Goal: Navigation & Orientation: Understand site structure

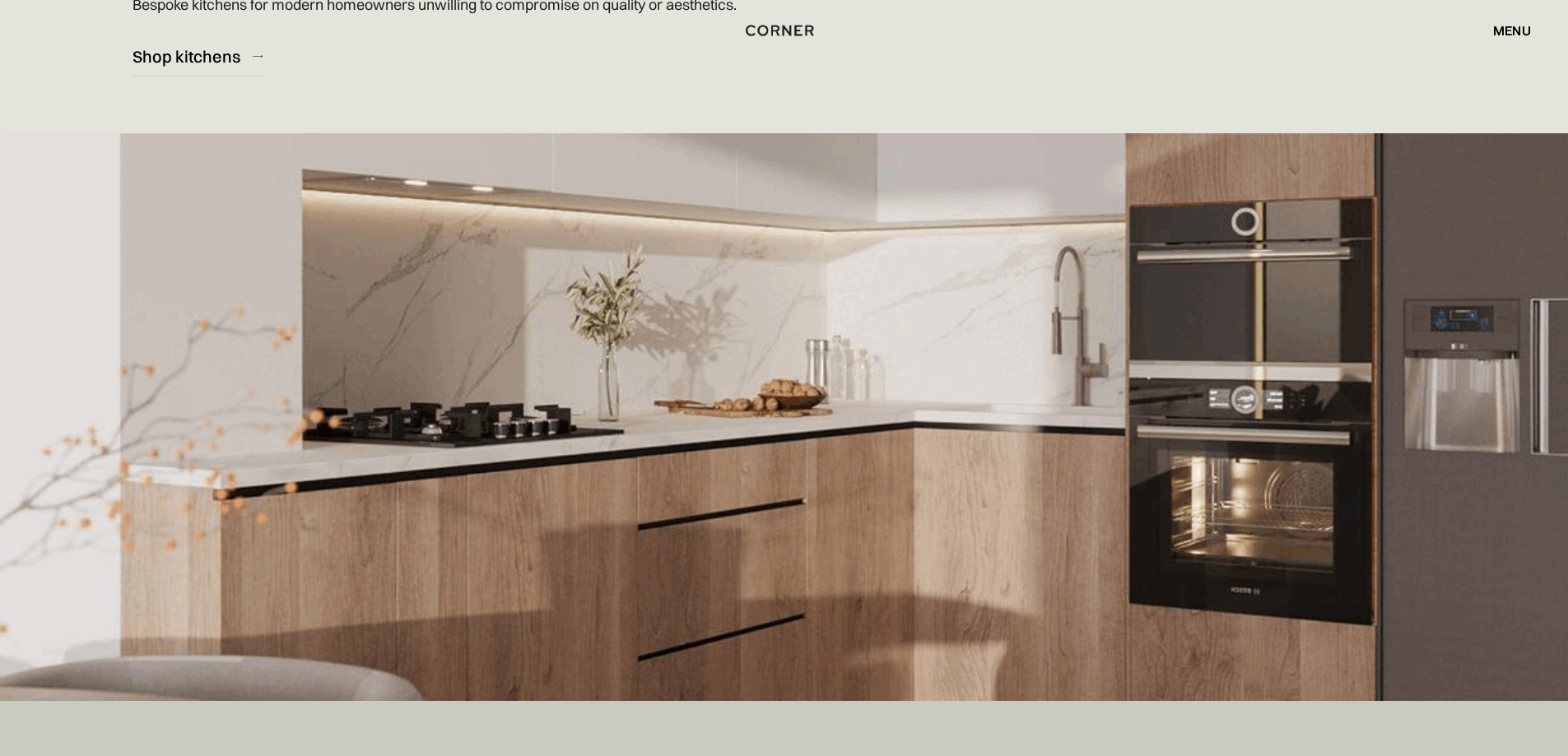
scroll to position [329, 0]
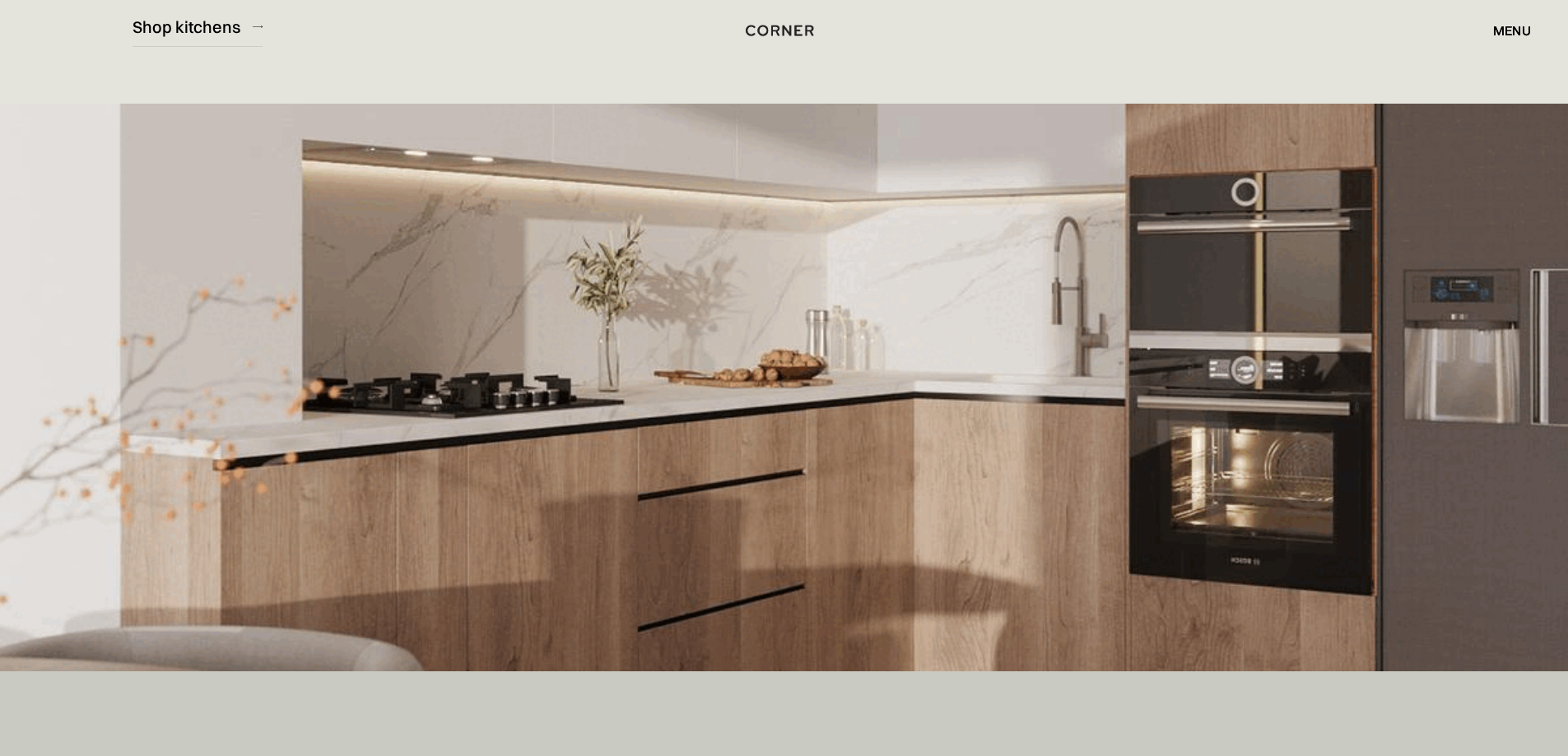
click at [1507, 29] on div "menu" at bounding box center [1511, 31] width 38 height 14
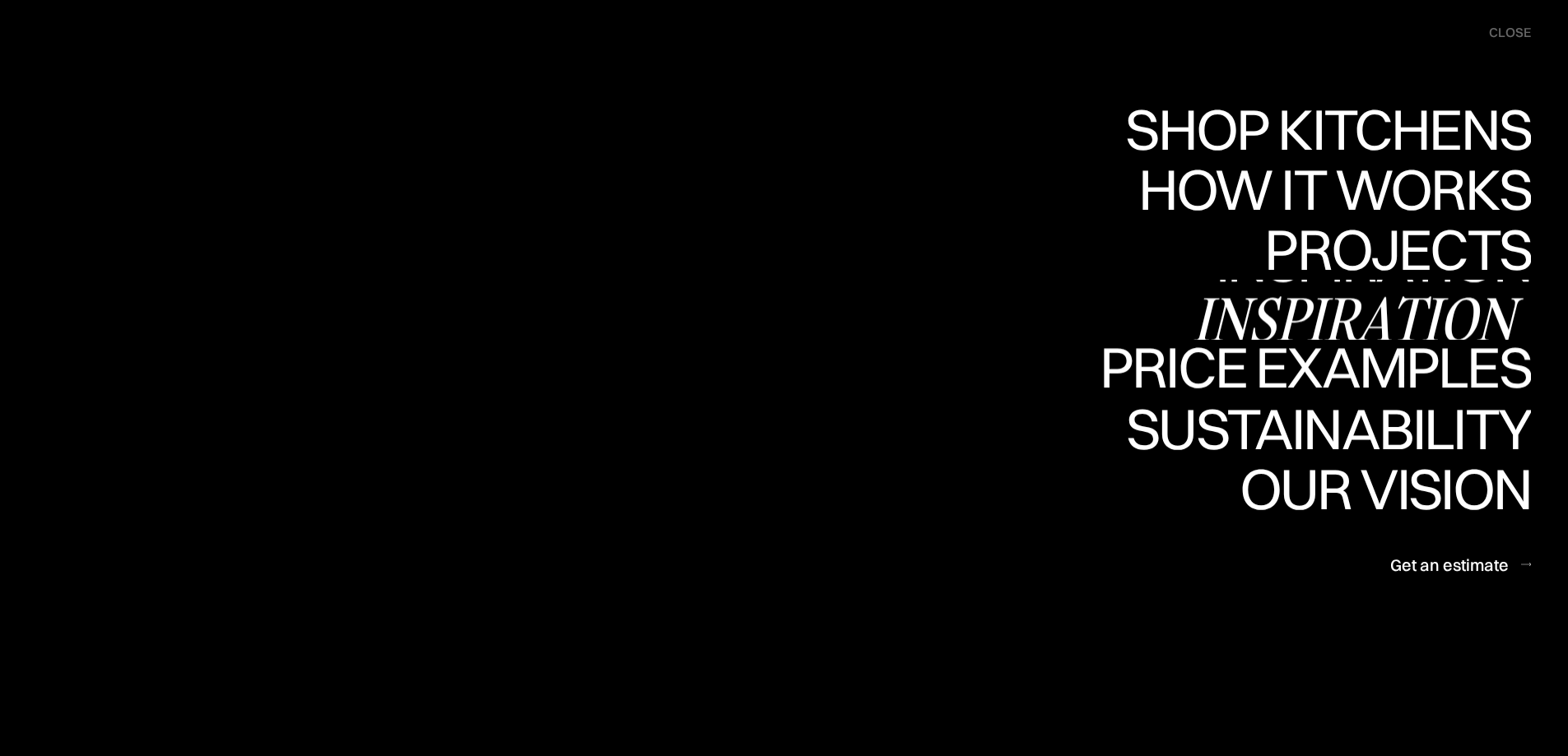
click at [1360, 305] on div "Inspiration" at bounding box center [1361, 319] width 338 height 58
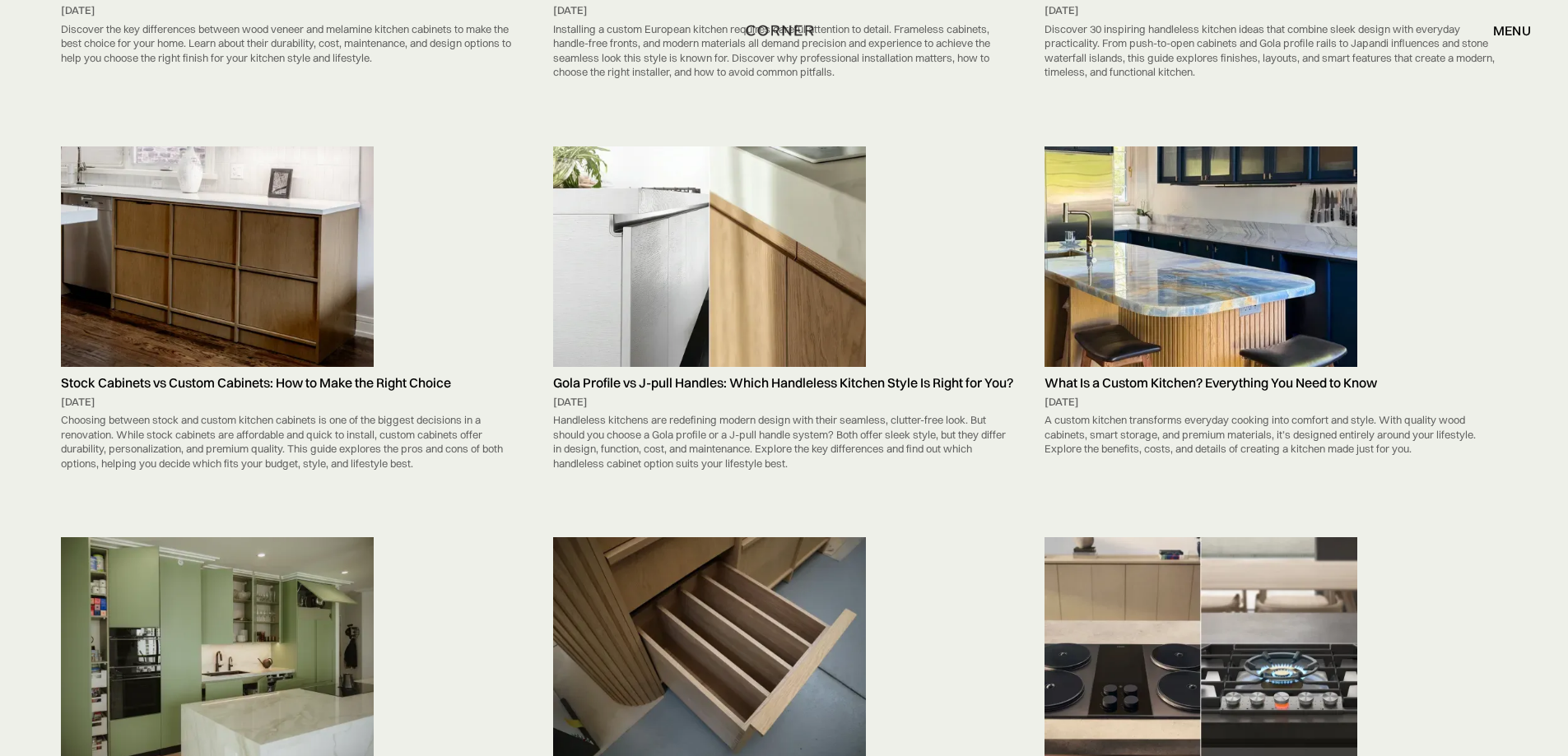
scroll to position [1892, 0]
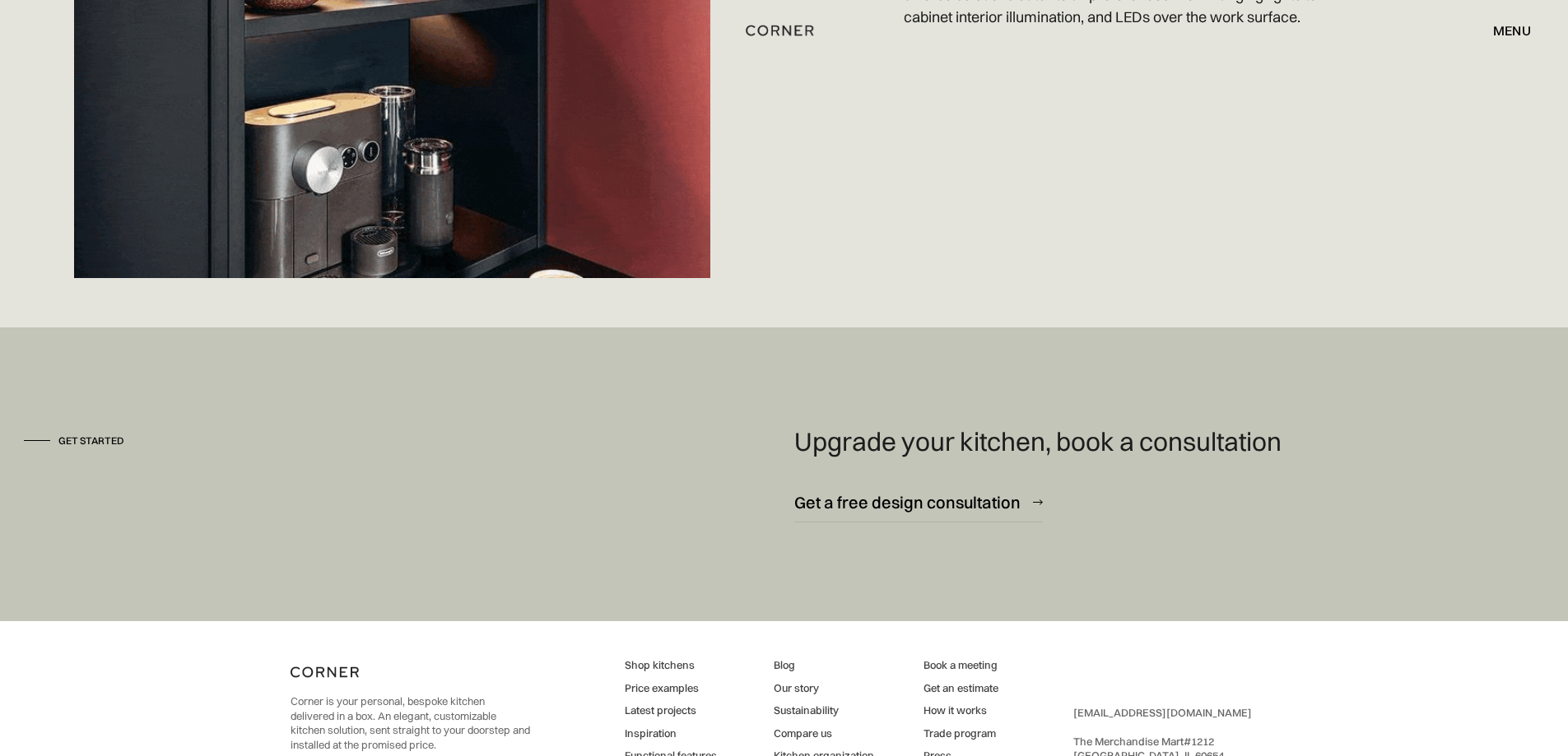
scroll to position [5097, 0]
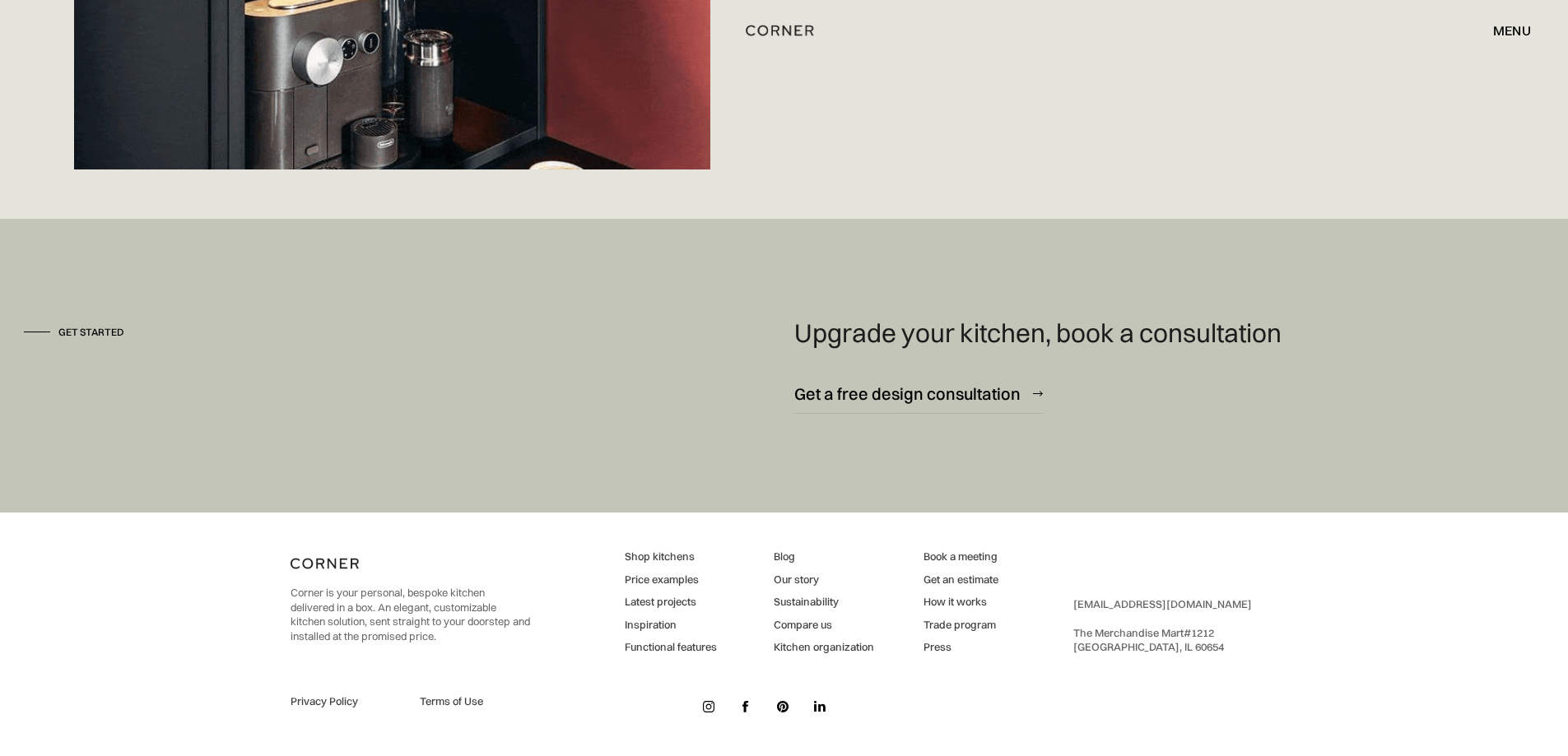
click at [799, 622] on link "Compare us" at bounding box center [824, 625] width 101 height 15
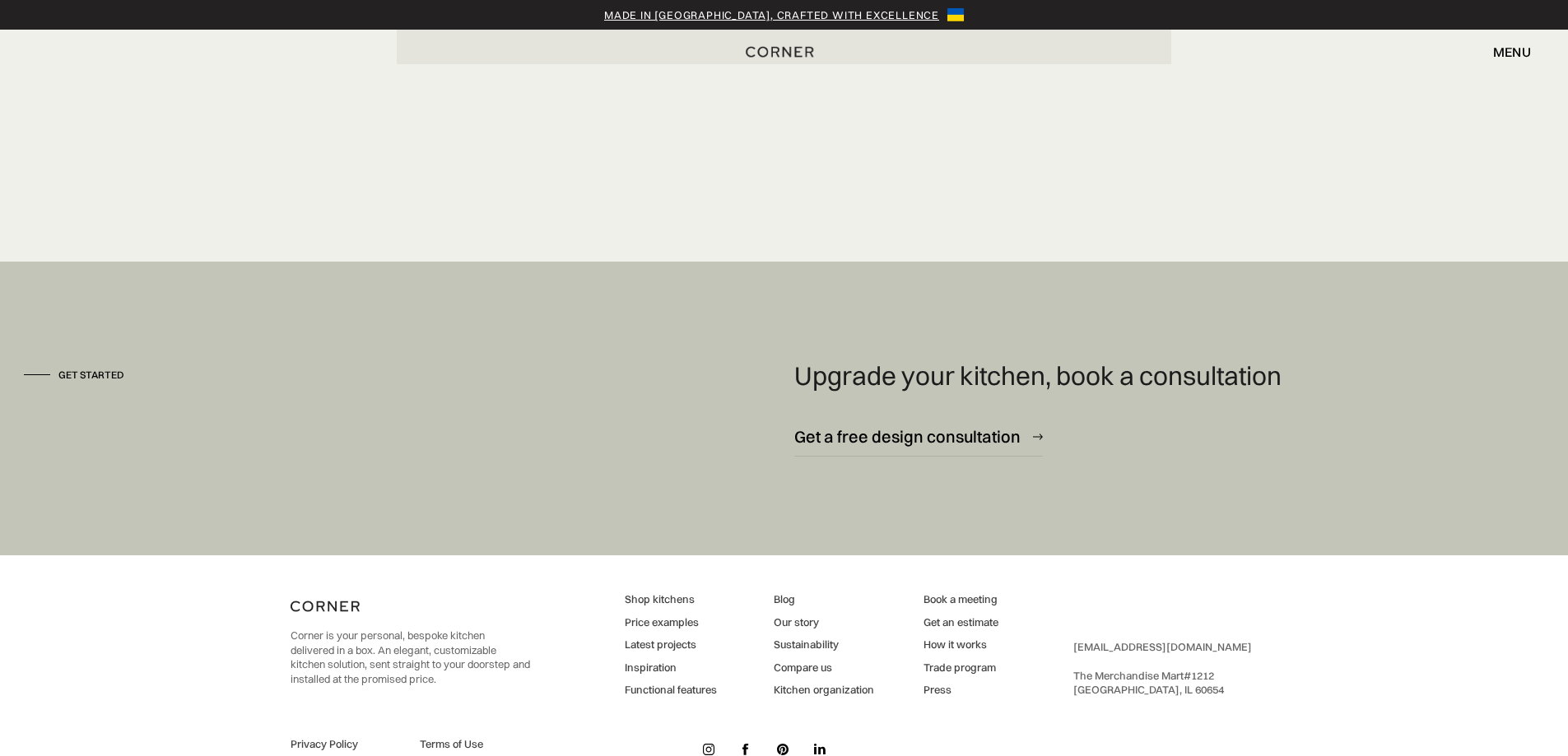
scroll to position [4495, 0]
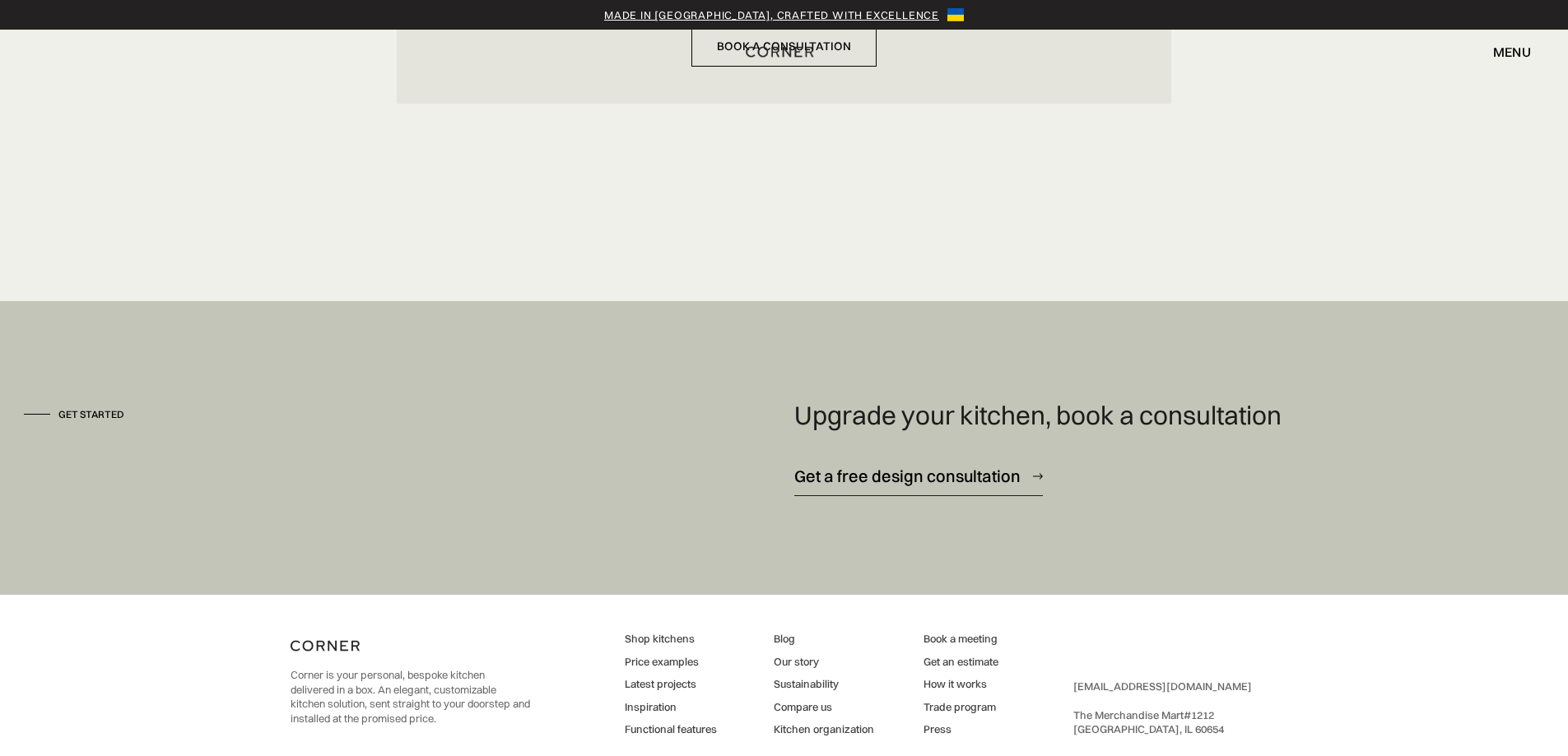
click at [903, 477] on div "Get a free design consultation" at bounding box center [907, 475] width 226 height 22
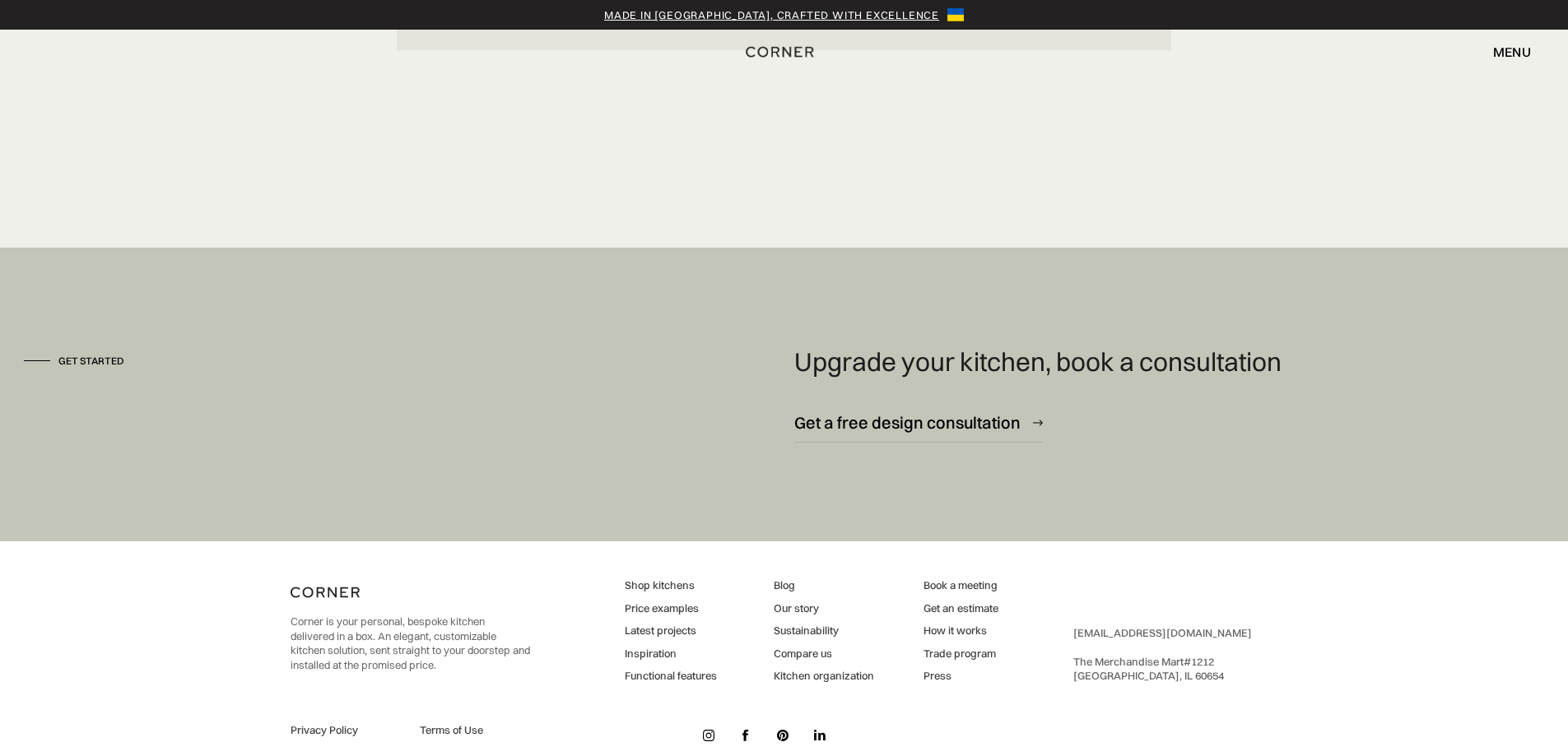
scroll to position [4578, 0]
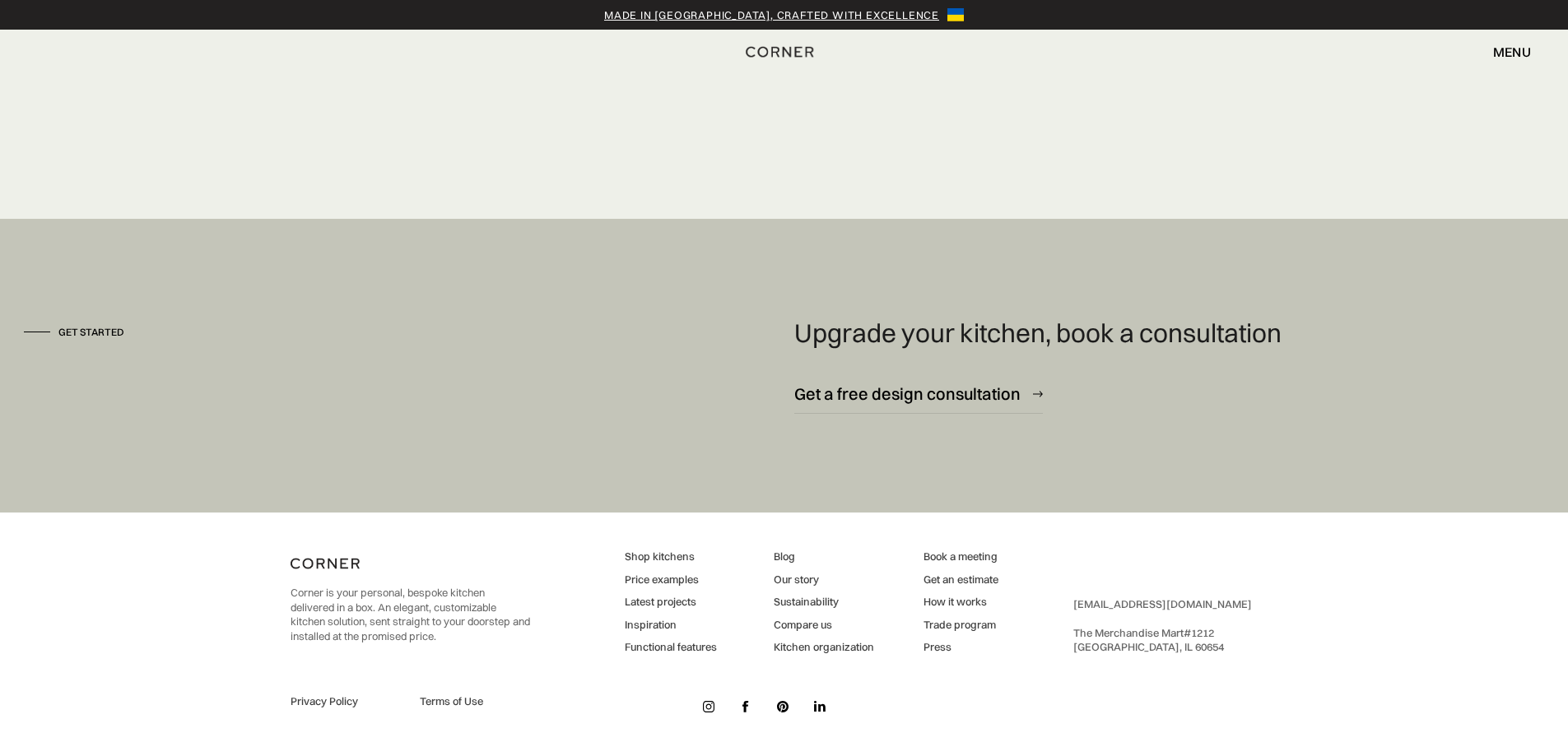
click at [942, 602] on link "How it works" at bounding box center [960, 602] width 75 height 15
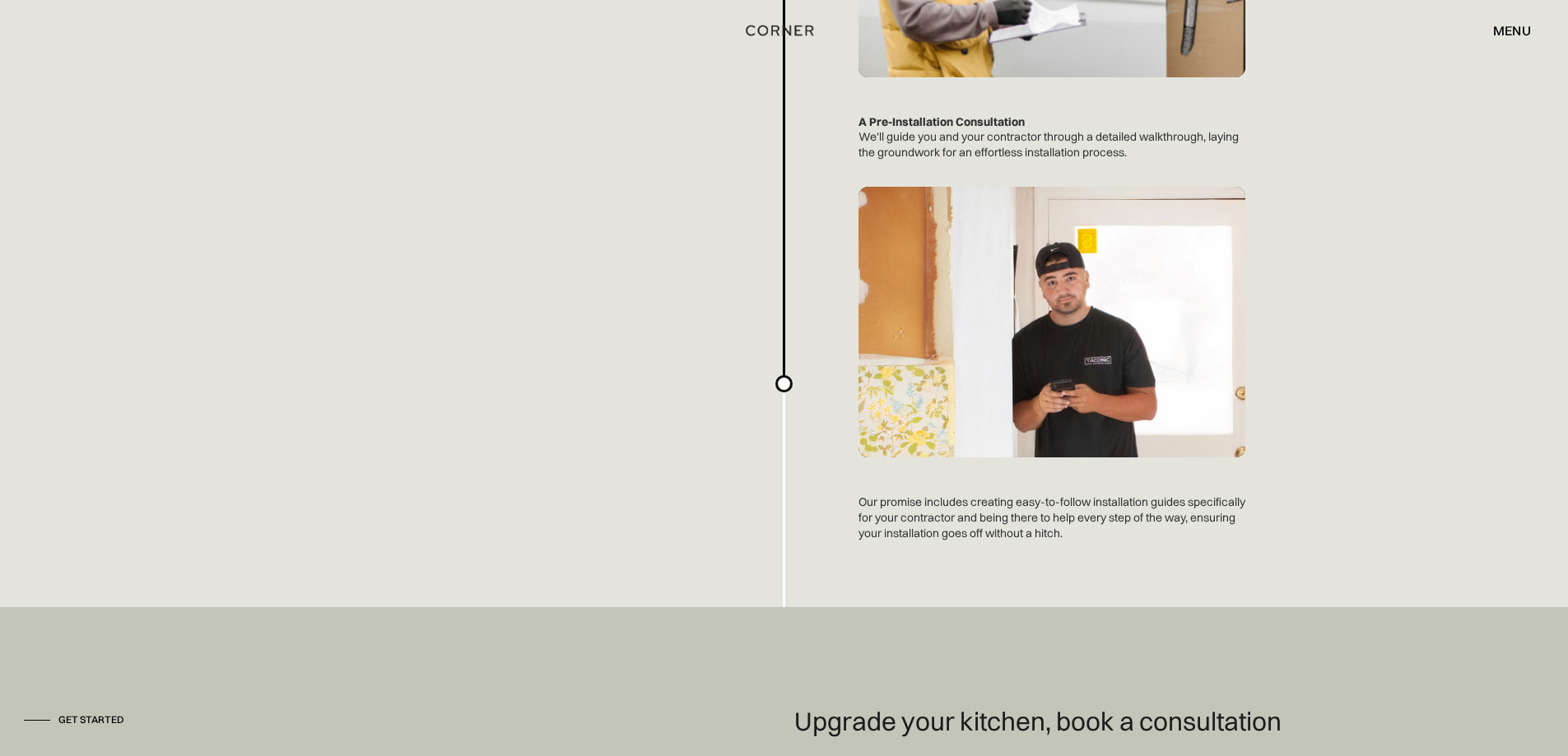
scroll to position [4421, 0]
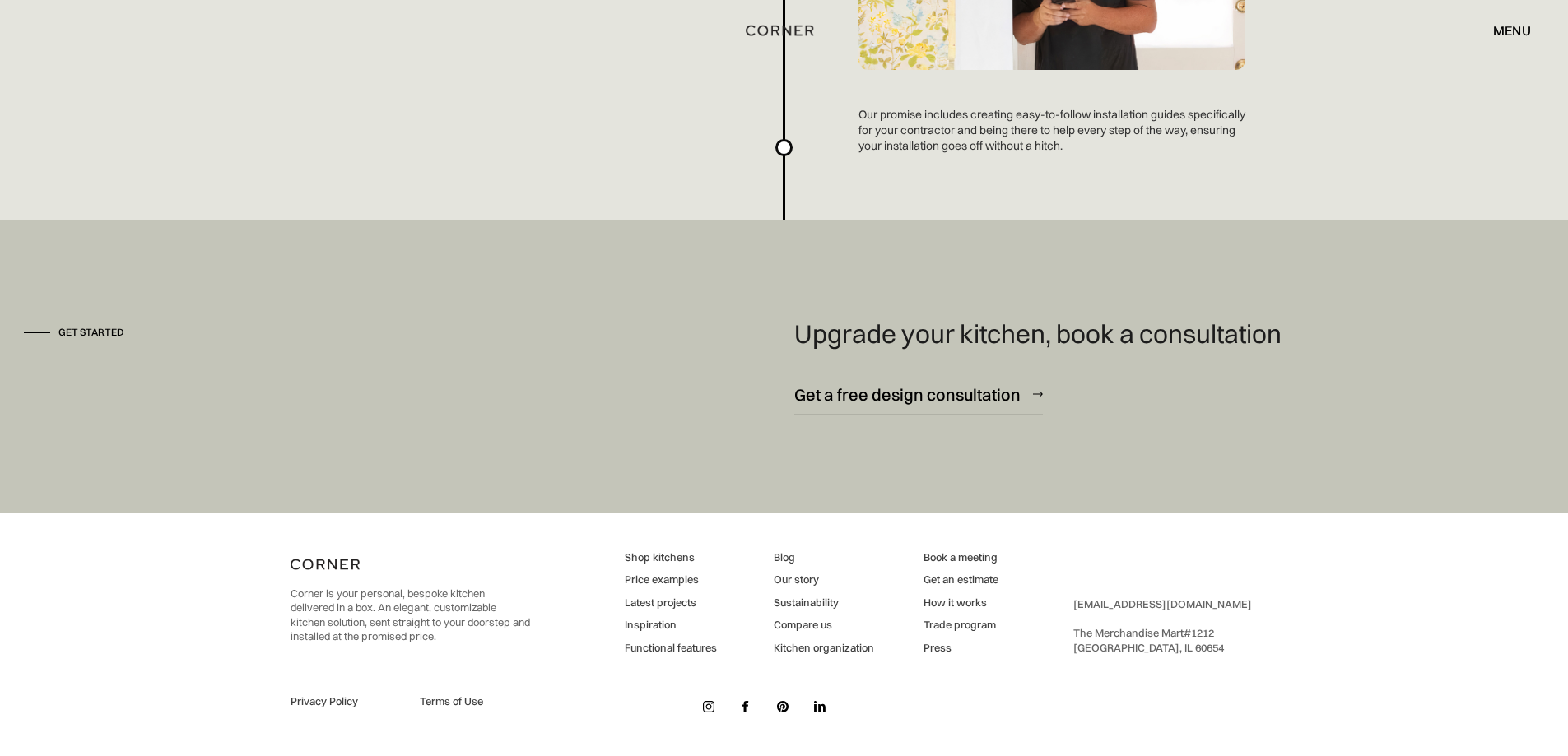
click at [802, 575] on link "Our story" at bounding box center [824, 580] width 101 height 15
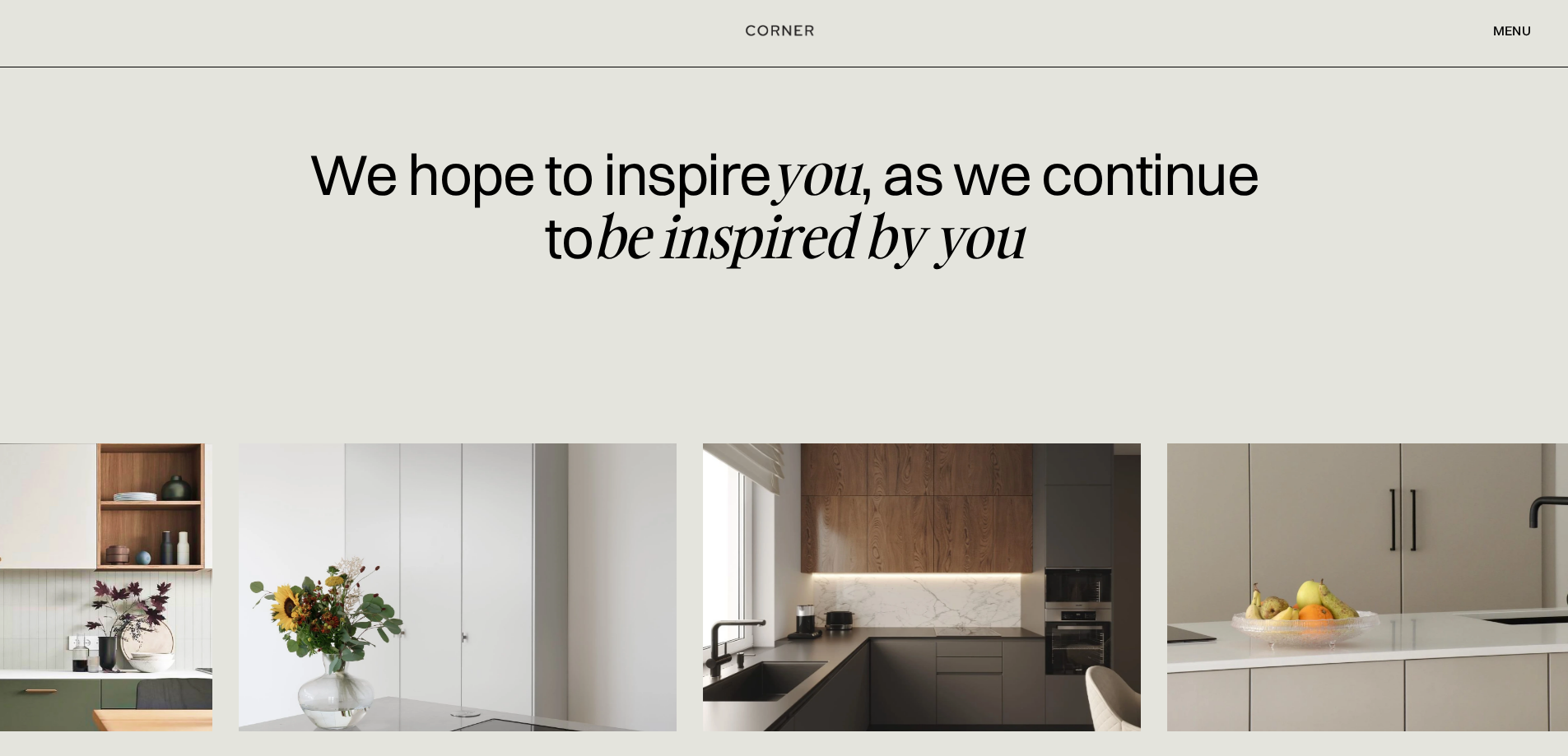
scroll to position [2305, 0]
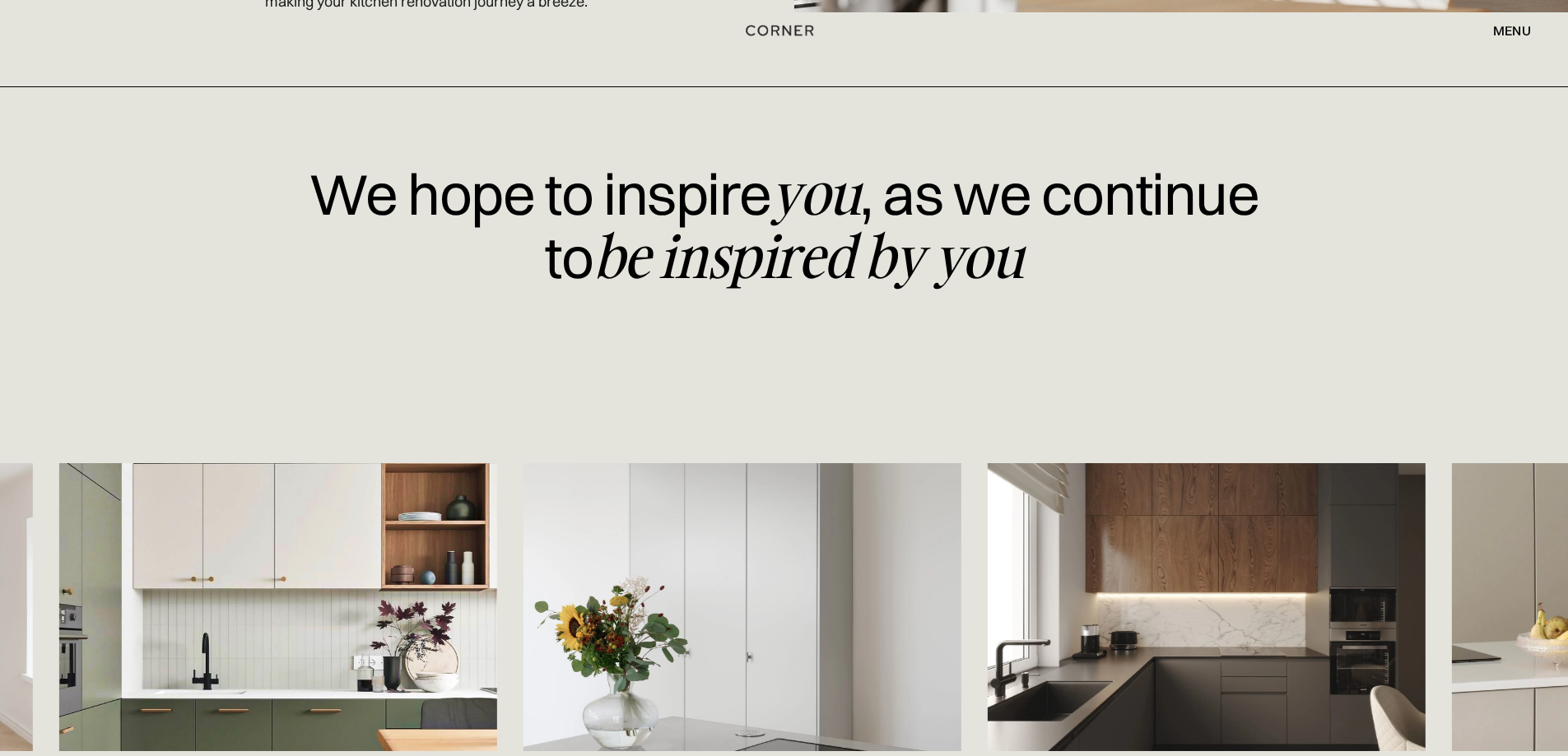
click at [209, 564] on img at bounding box center [278, 608] width 437 height 288
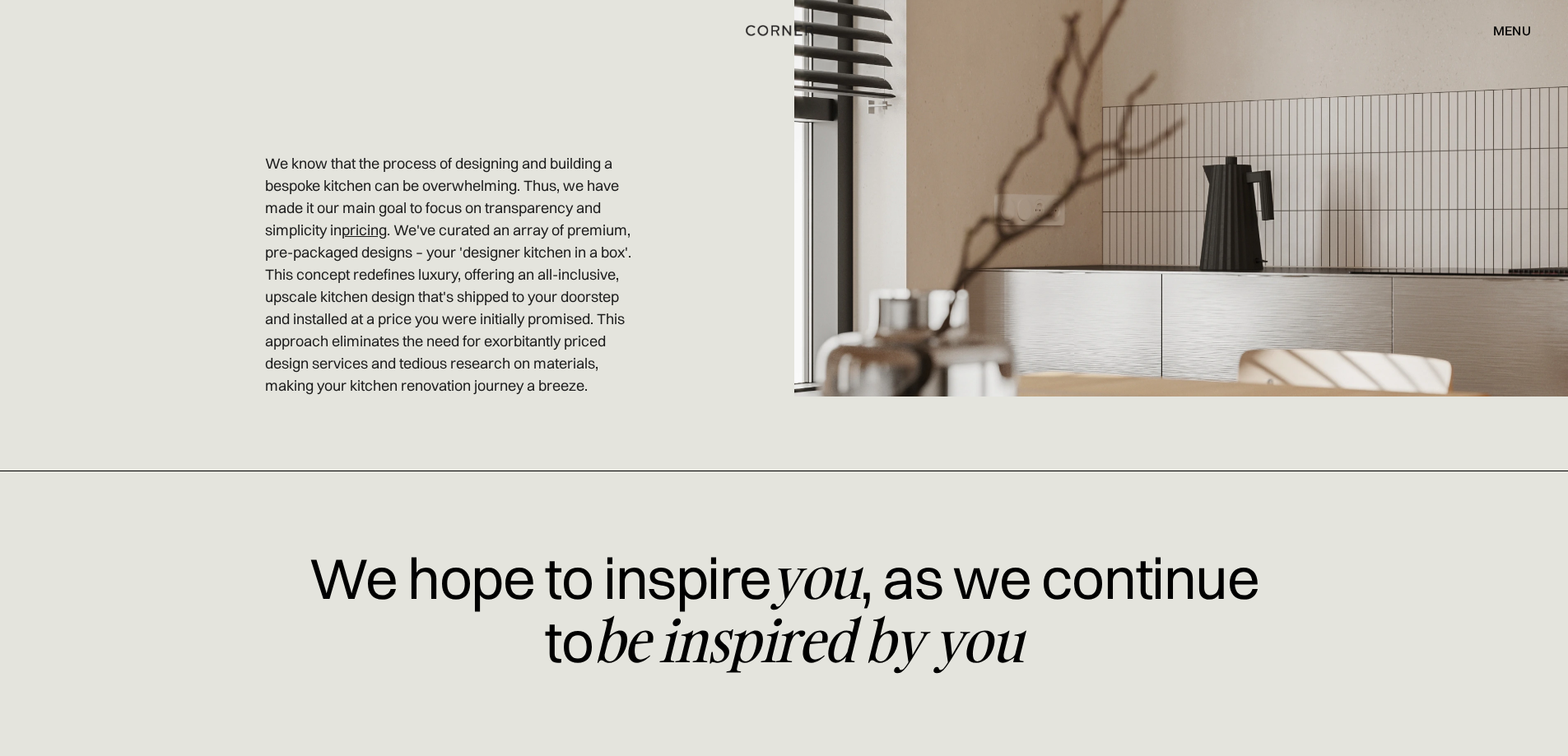
scroll to position [1901, 0]
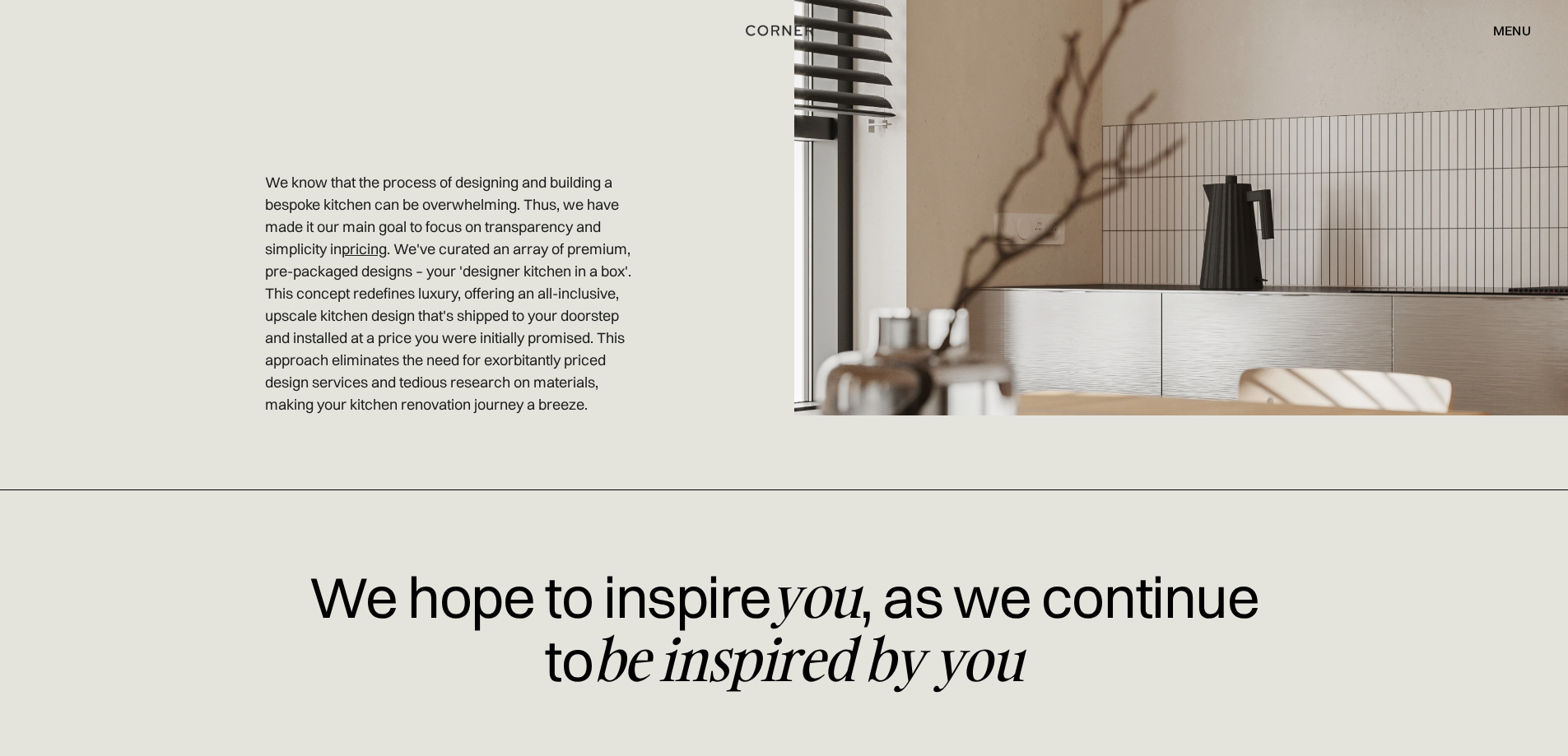
click at [1524, 24] on div "menu" at bounding box center [1511, 31] width 38 height 14
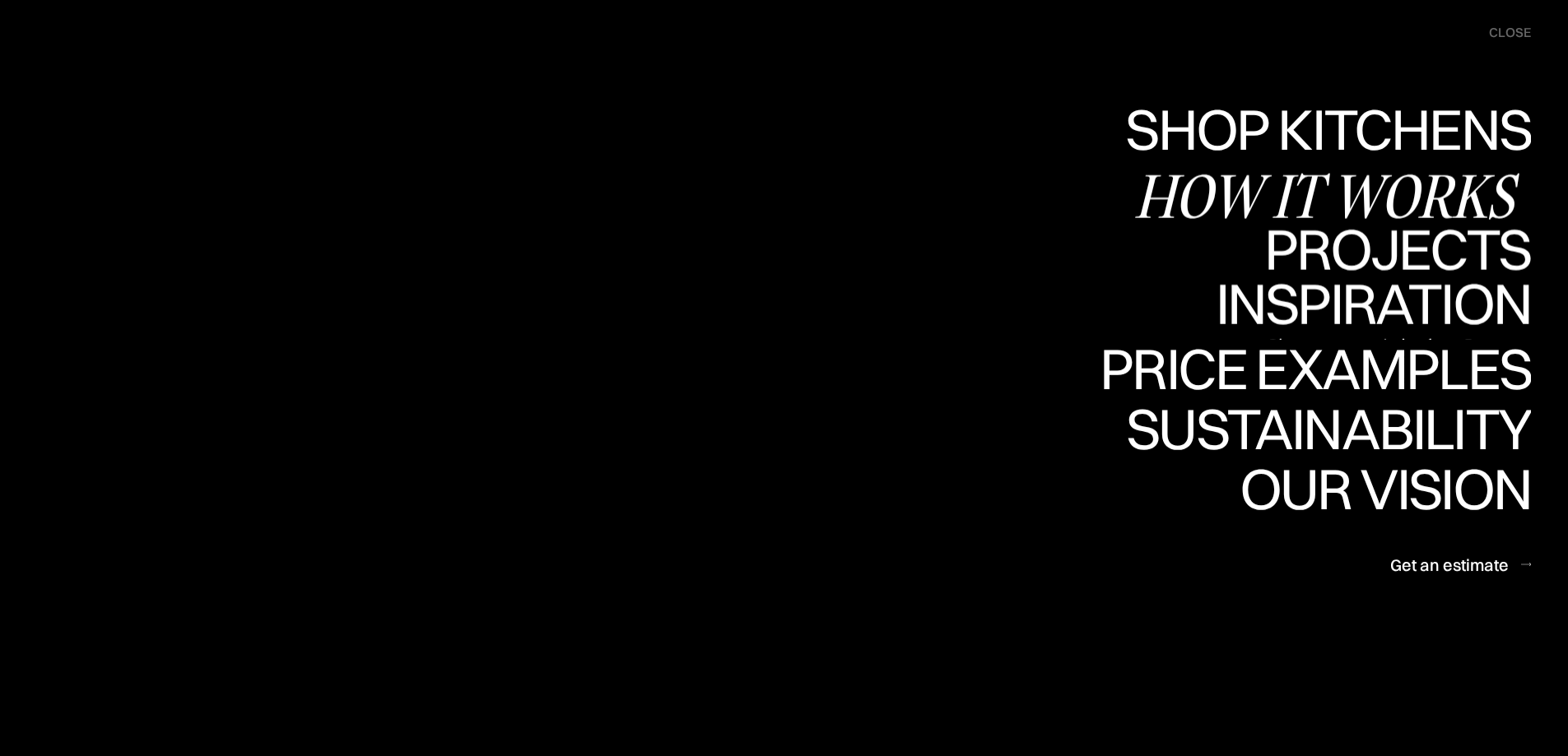
click at [1376, 332] on div "Inspiration" at bounding box center [1361, 361] width 338 height 58
